Goal: Navigation & Orientation: Find specific page/section

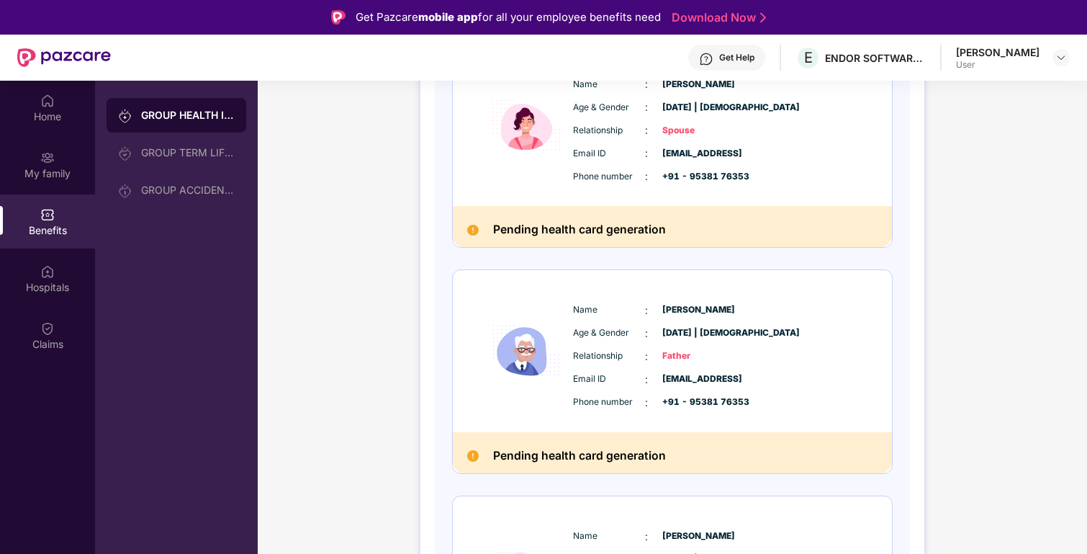
scroll to position [621, 0]
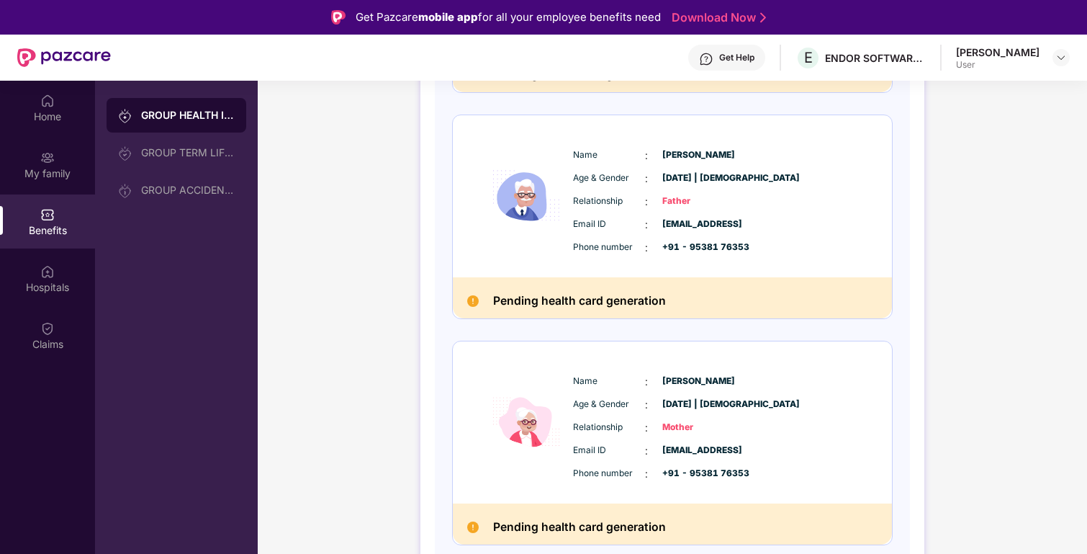
click at [346, 322] on div "GROUP HEALTH INSURANCE DETAILS INCLUSIONS EXCLUSIONS Policy No: D187249641 Name…" at bounding box center [672, 50] width 829 height 1167
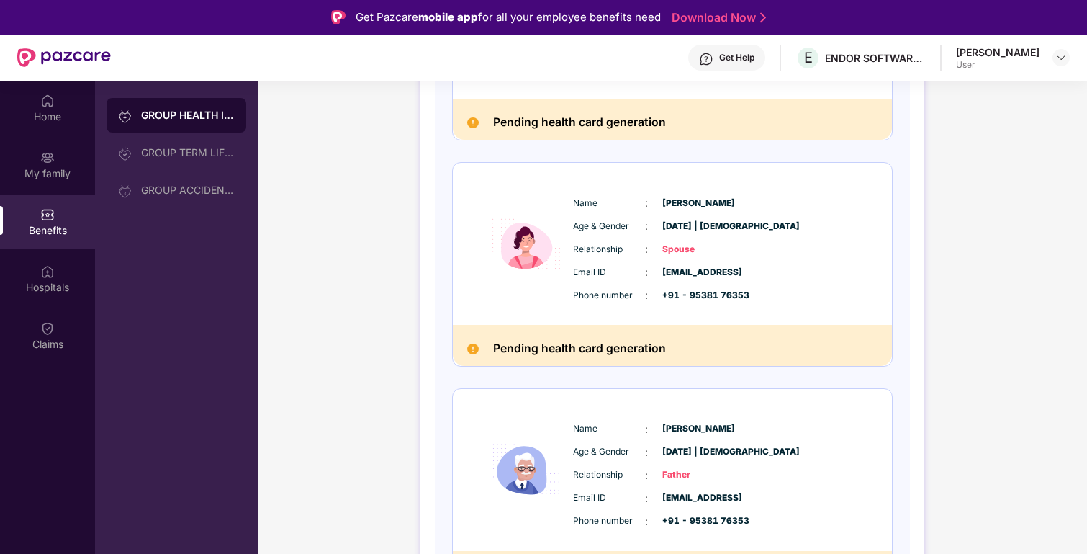
scroll to position [0, 0]
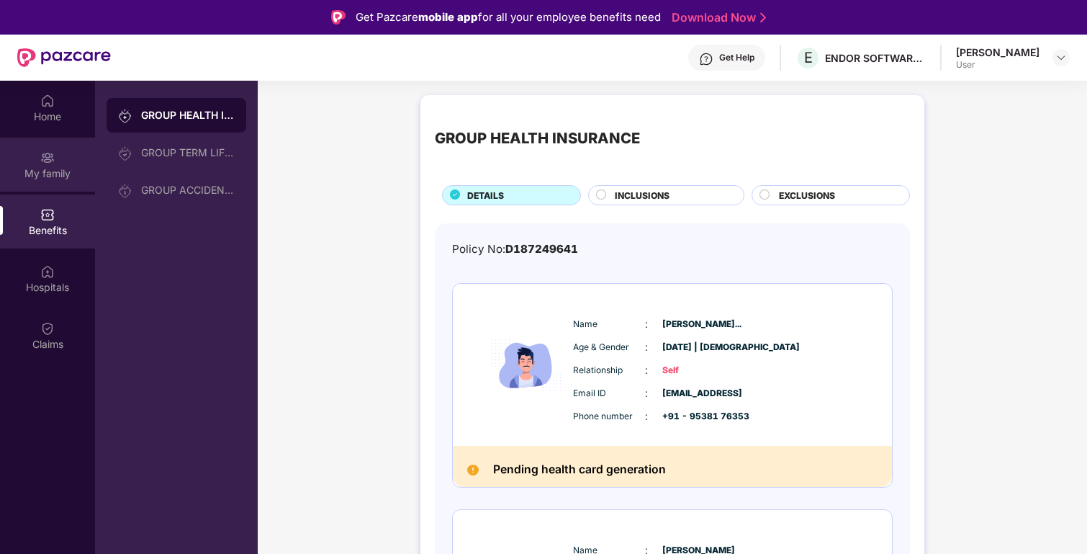
click at [57, 171] on div "My family" at bounding box center [47, 173] width 95 height 14
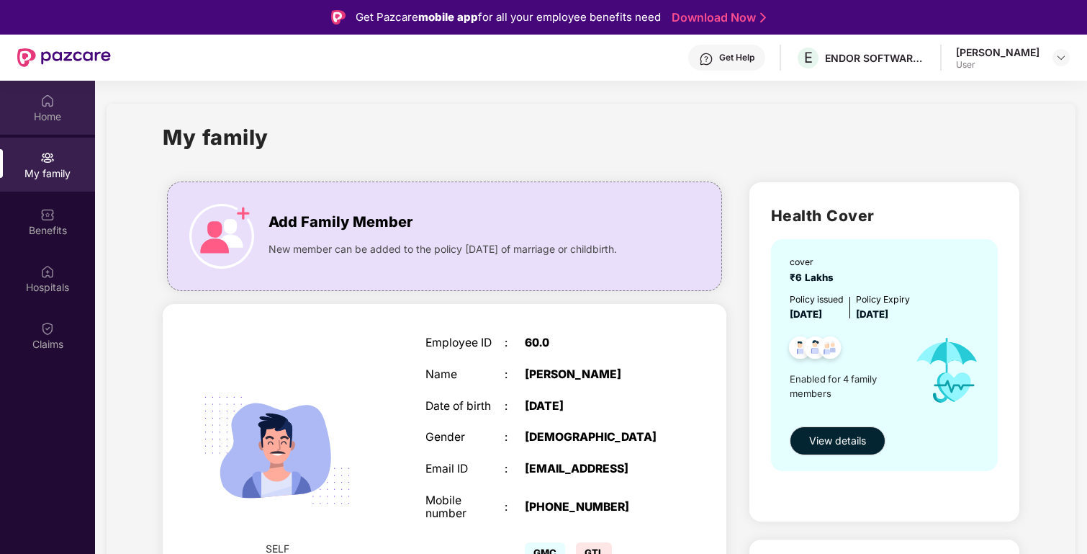
click at [64, 118] on div "Home" at bounding box center [47, 116] width 95 height 14
